Goal: Information Seeking & Learning: Learn about a topic

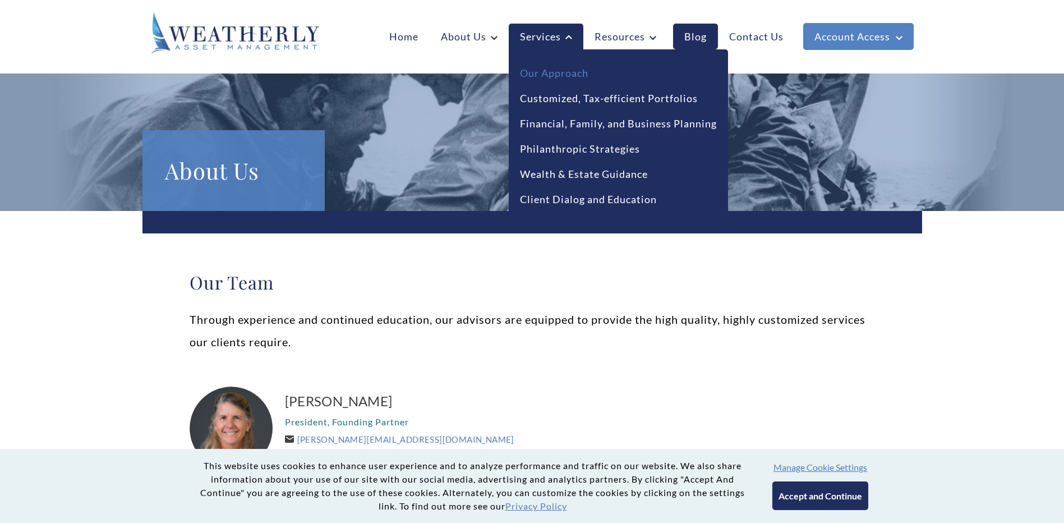
click at [523, 73] on link "Our Approach" at bounding box center [554, 73] width 68 height 15
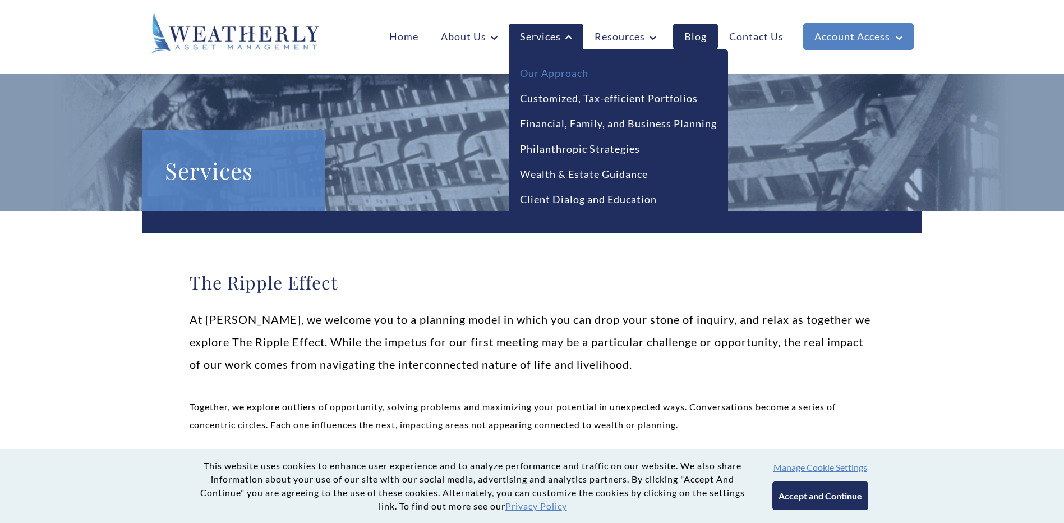
click at [544, 71] on link "Our Approach" at bounding box center [554, 73] width 68 height 15
click at [532, 94] on link "Customized, Tax-efficient Portfolios" at bounding box center [609, 98] width 178 height 15
